Goal: Check status: Check status

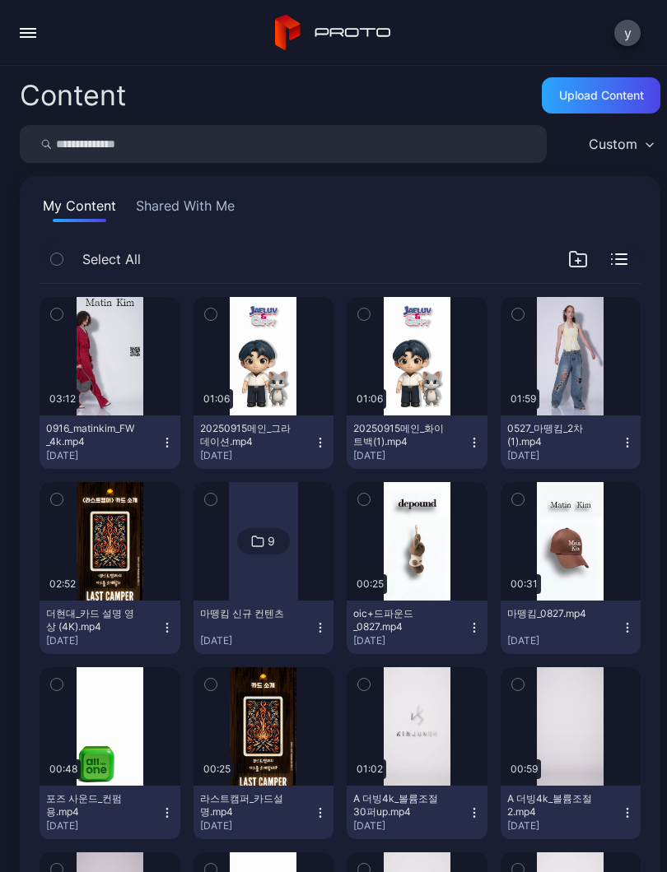
click at [36, 26] on button "button" at bounding box center [28, 32] width 33 height 33
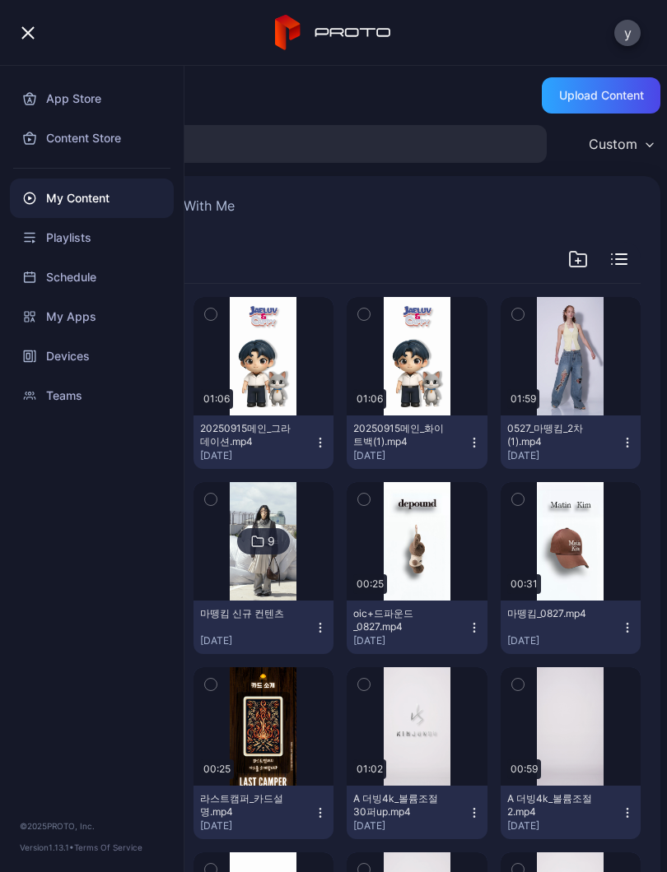
click at [82, 351] on div "Devices" at bounding box center [92, 357] width 164 height 40
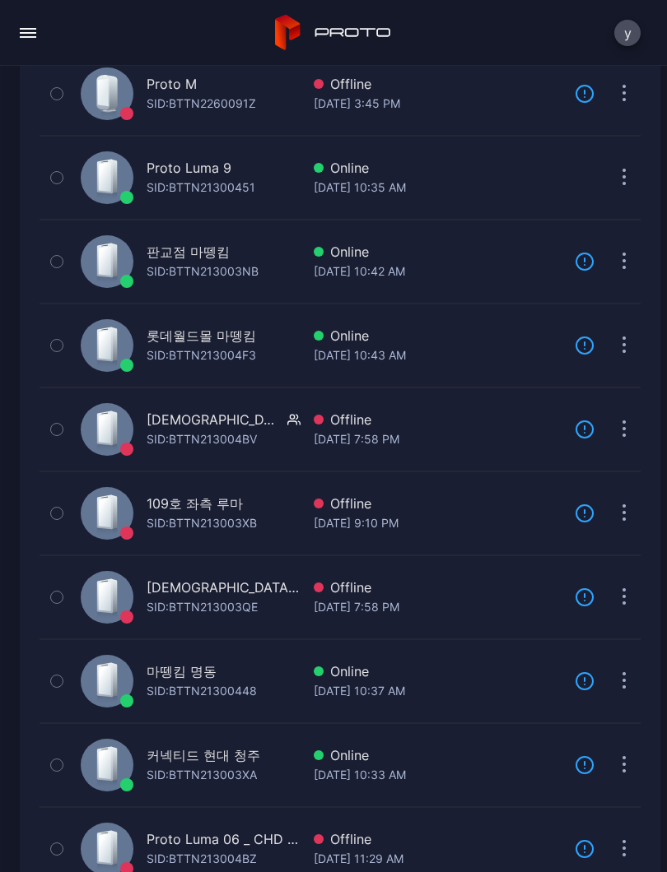
scroll to position [249, 0]
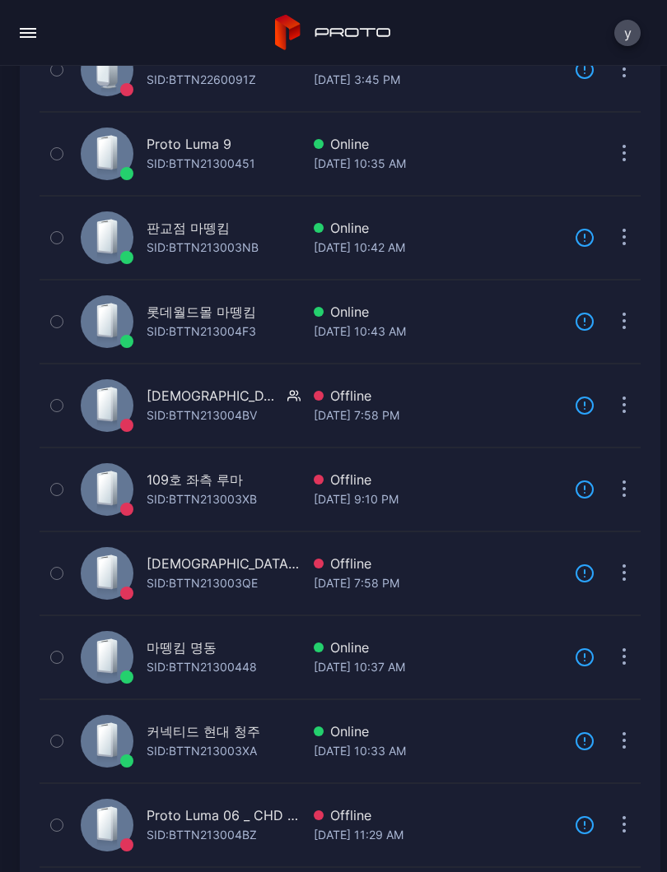
click at [270, 644] on div "마뗑킴 명동 SID: BTTN21300448" at bounding box center [187, 658] width 226 height 76
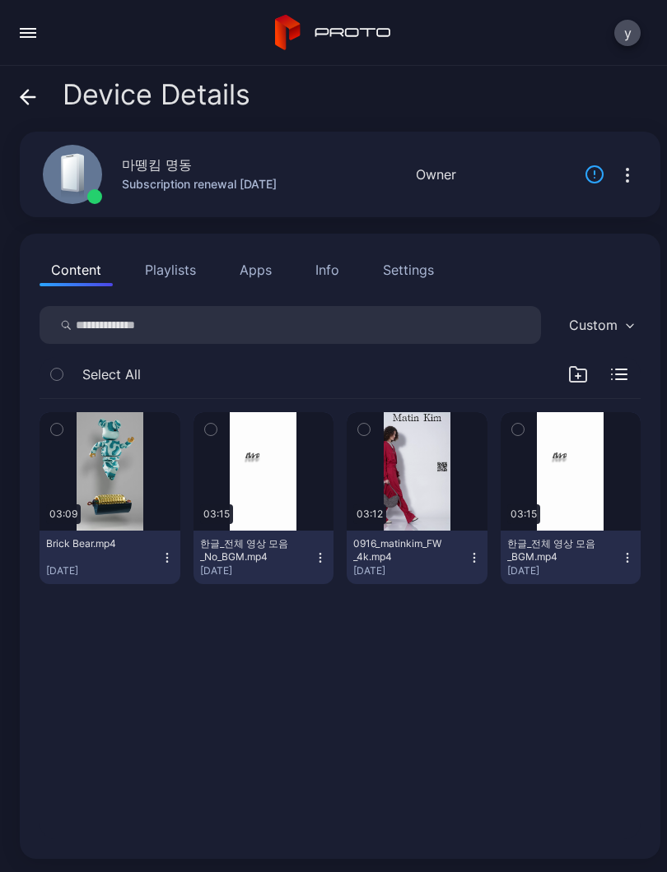
click at [0, 0] on div "button" at bounding box center [0, 0] width 0 height 0
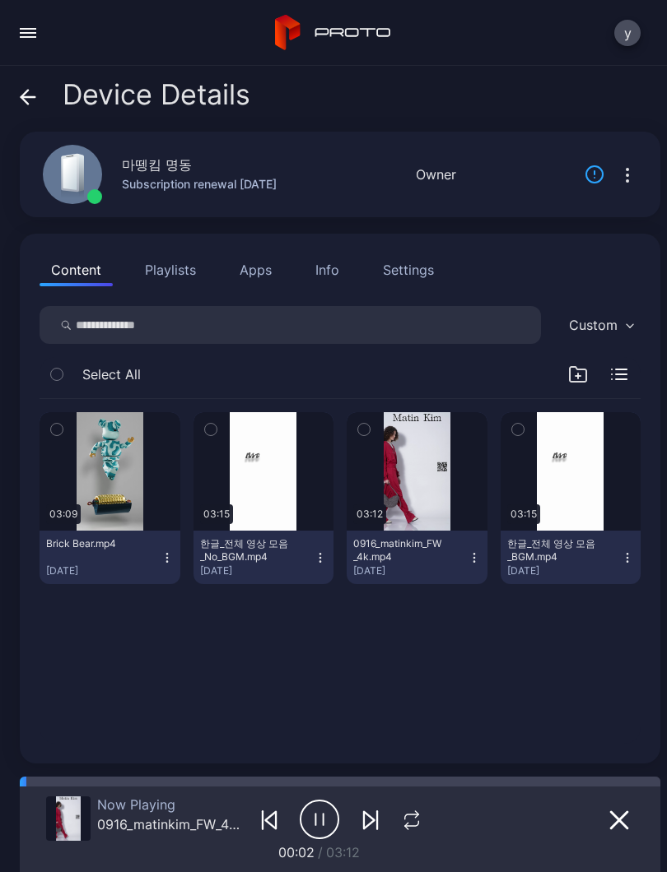
click at [416, 818] on icon "button" at bounding box center [411, 821] width 21 height 20
click at [411, 825] on icon "button" at bounding box center [410, 825] width 12 height 0
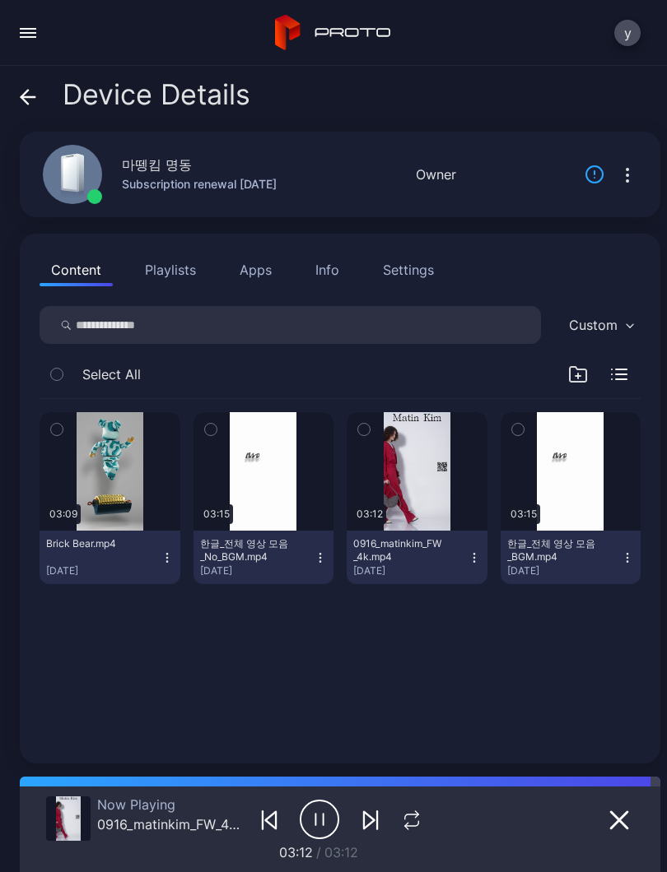
click at [427, 507] on button "button" at bounding box center [416, 471] width 141 height 119
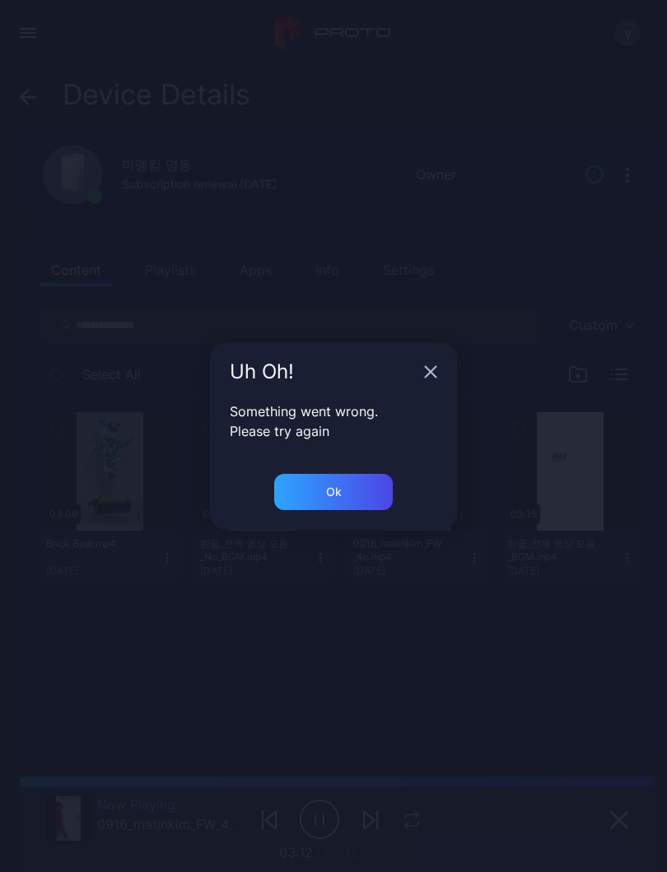
click at [426, 506] on div "Ok" at bounding box center [333, 502] width 247 height 56
click at [446, 370] on div "Uh Oh!" at bounding box center [333, 371] width 247 height 59
click at [421, 362] on div "Uh Oh!" at bounding box center [333, 371] width 247 height 59
click at [419, 383] on div "Uh Oh!" at bounding box center [333, 371] width 247 height 59
click at [424, 378] on icon "button" at bounding box center [430, 371] width 13 height 13
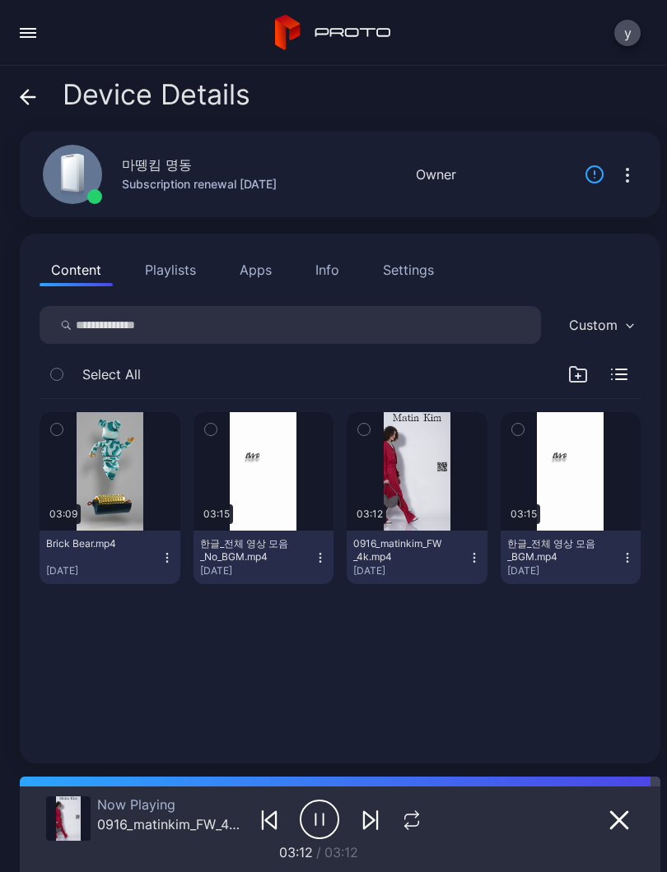
click at [174, 172] on div "마뗑킴 명동" at bounding box center [157, 165] width 70 height 20
click at [145, 164] on div "마뗑킴 명동" at bounding box center [157, 165] width 70 height 20
click at [111, 96] on span "Device Details" at bounding box center [157, 94] width 188 height 31
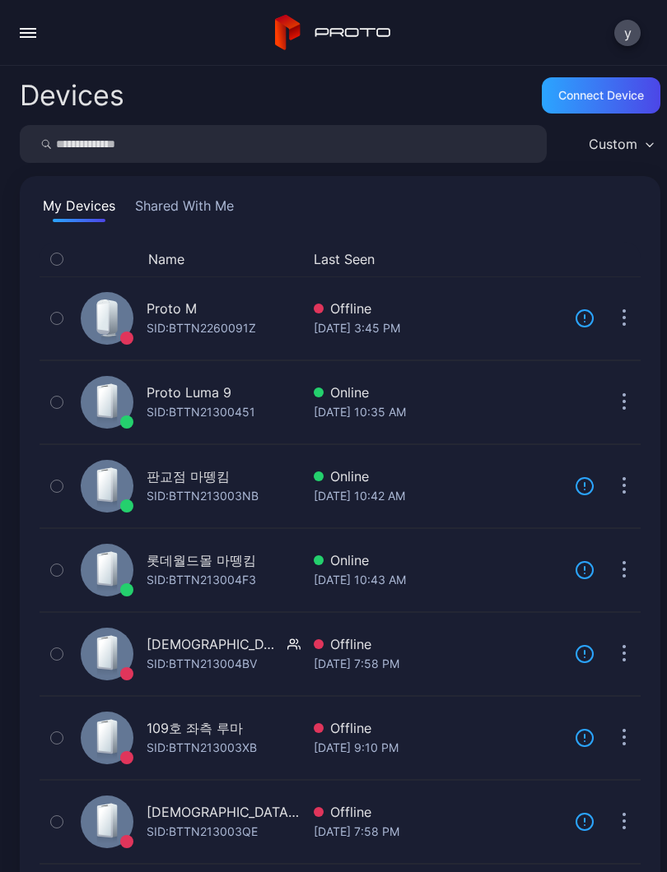
scroll to position [249, 0]
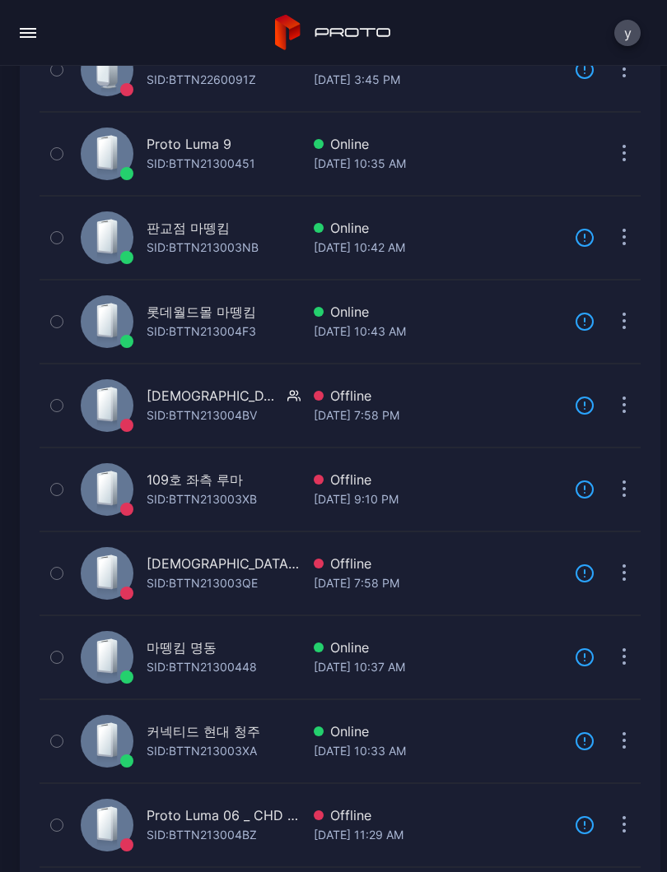
click at [183, 640] on div "마뗑킴 명동" at bounding box center [181, 648] width 70 height 20
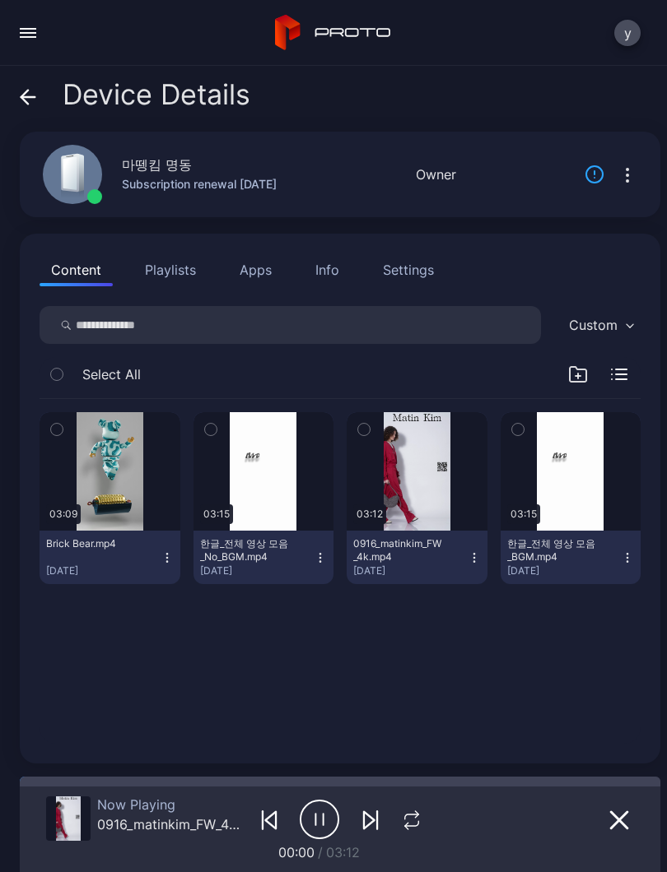
click at [0, 0] on div "button" at bounding box center [0, 0] width 0 height 0
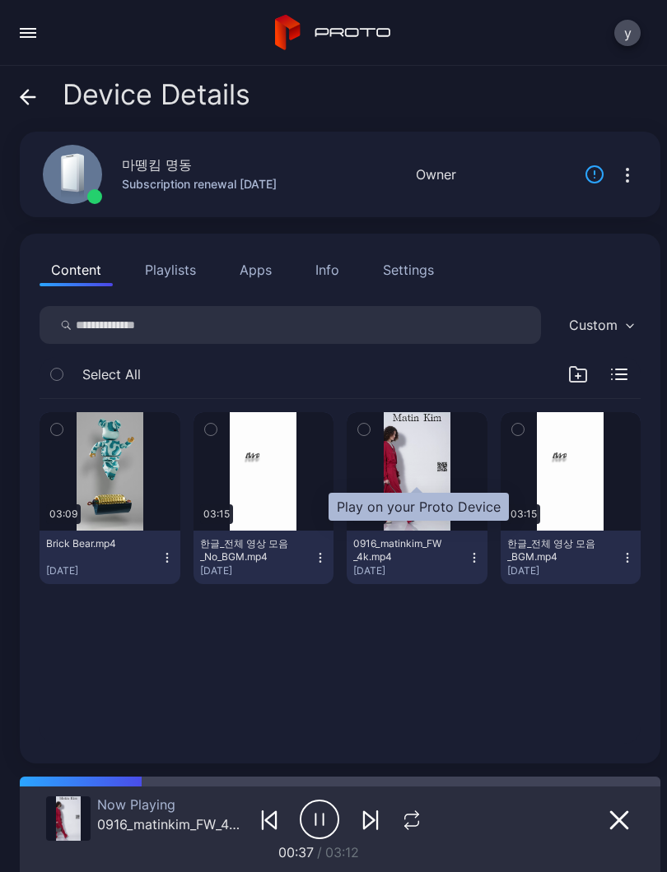
click at [0, 0] on div "button" at bounding box center [0, 0] width 0 height 0
